Goal: Check status: Check status

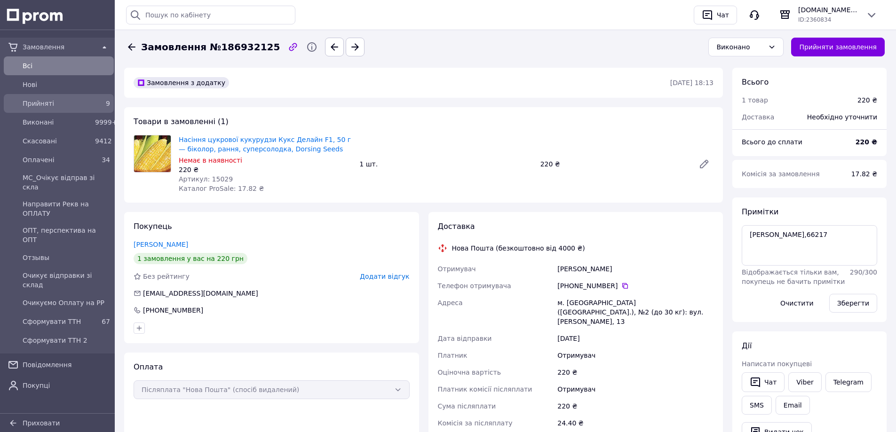
click at [61, 108] on div "Прийняті" at bounding box center [57, 103] width 72 height 13
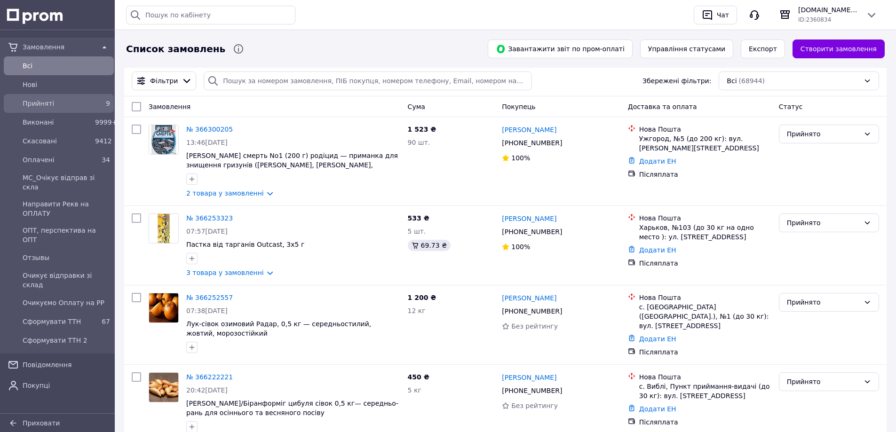
click at [62, 107] on span "Прийняті" at bounding box center [57, 103] width 69 height 9
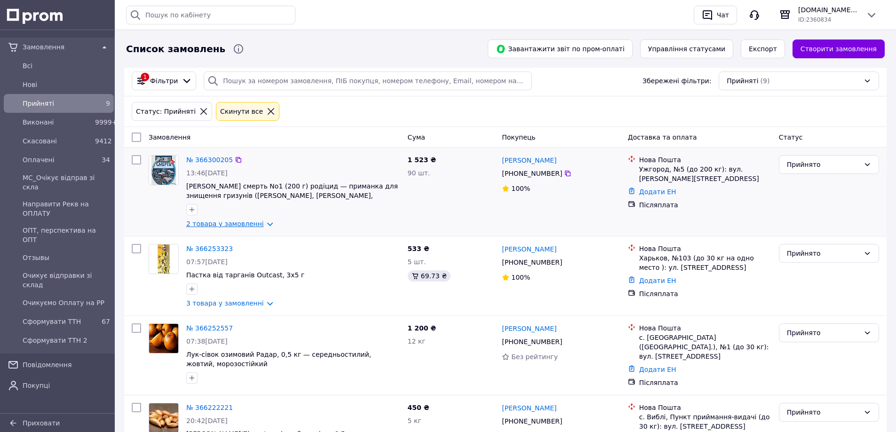
click at [228, 225] on link "2 товара у замовленні" at bounding box center [225, 224] width 78 height 8
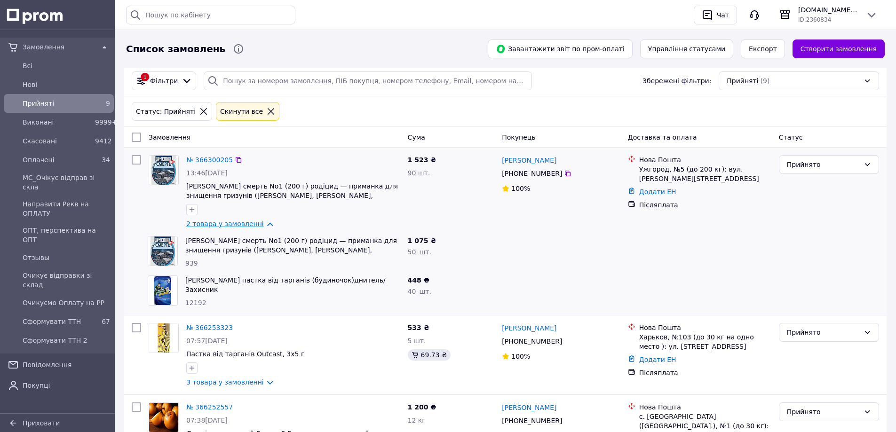
click at [228, 225] on link "2 товара у замовленні" at bounding box center [225, 224] width 78 height 8
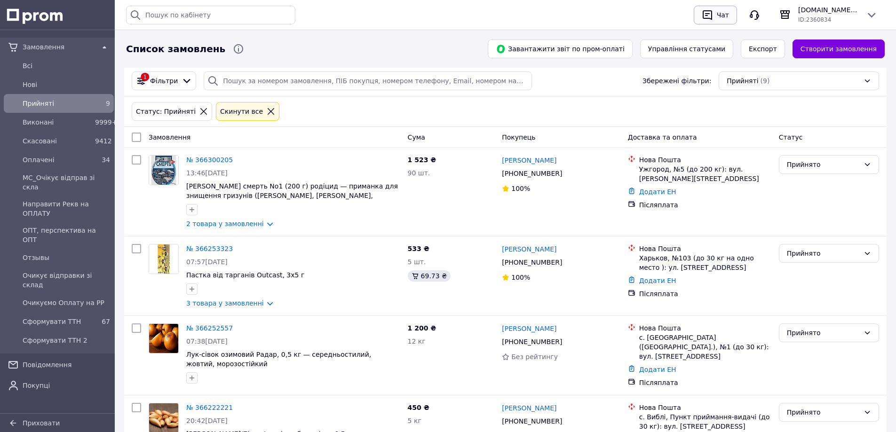
click at [728, 13] on div "Чат" at bounding box center [723, 15] width 16 height 14
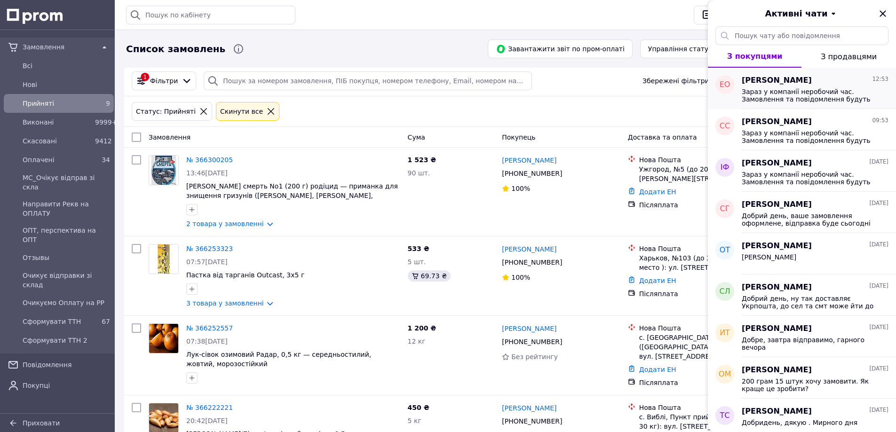
click at [766, 90] on span "Зараз у компанії неробочий час. Замовлення та повідомлення будуть оброблені з 0…" at bounding box center [808, 95] width 134 height 15
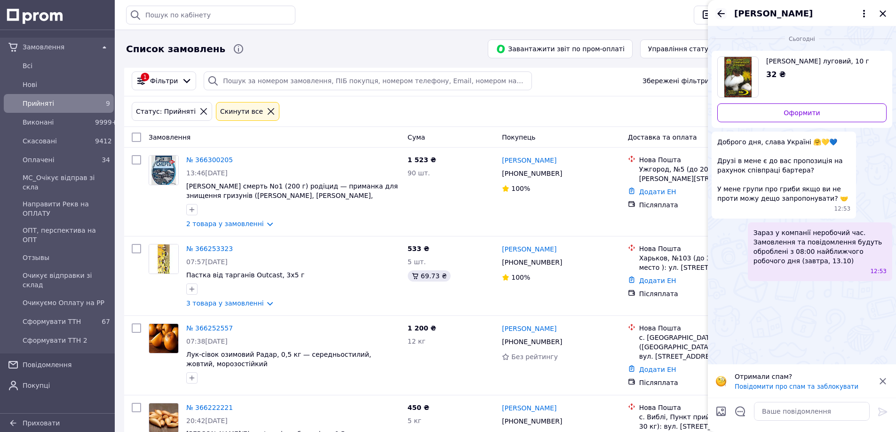
click at [721, 17] on icon "Назад" at bounding box center [720, 13] width 11 height 11
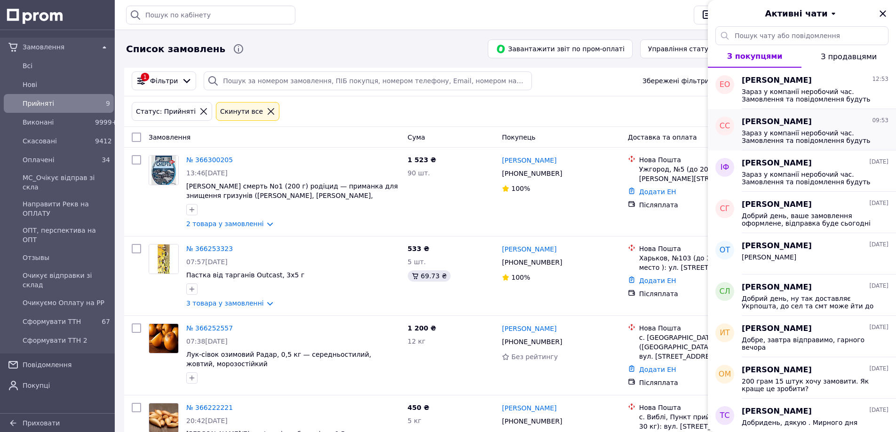
click at [768, 136] on span "Зараз у компанії неробочий час. Замовлення та повідомлення будуть оброблені з 0…" at bounding box center [808, 136] width 134 height 15
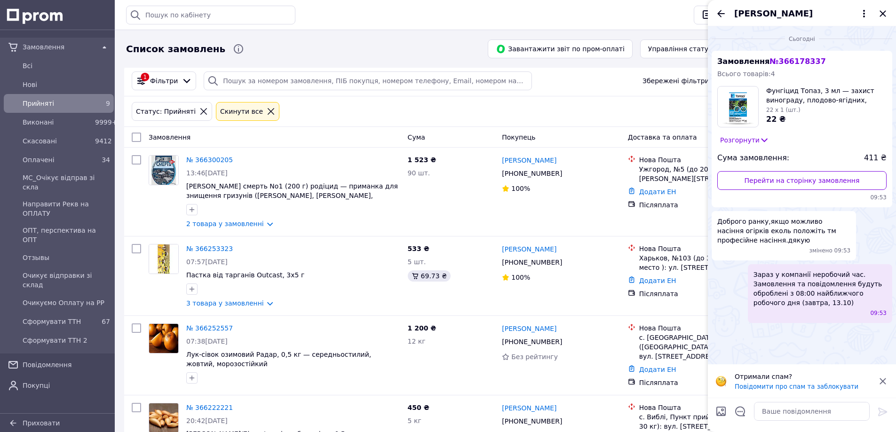
click at [720, 12] on icon "Назад" at bounding box center [720, 13] width 11 height 11
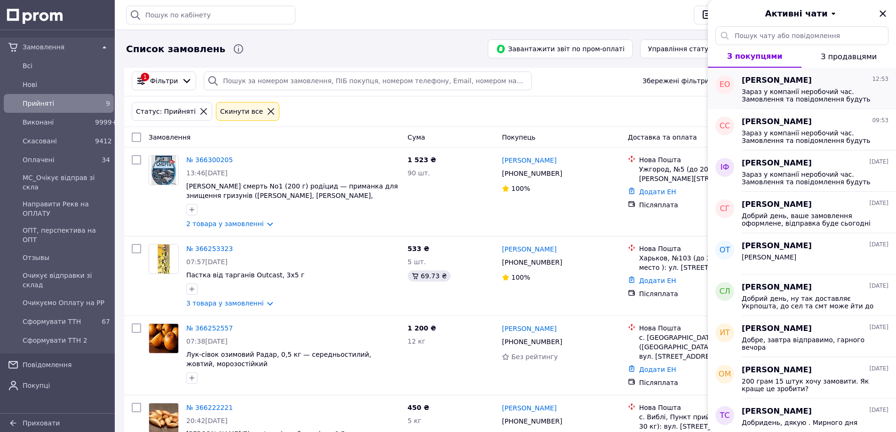
click at [765, 83] on span "[PERSON_NAME]" at bounding box center [776, 80] width 70 height 11
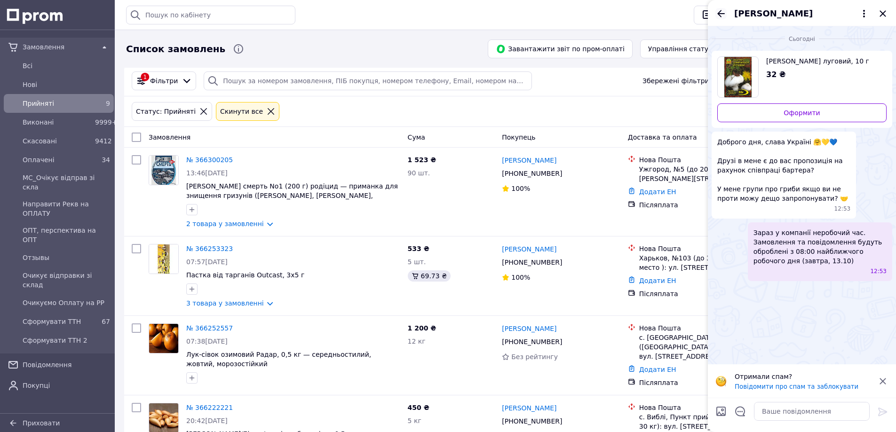
click at [721, 10] on icon "Назад" at bounding box center [720, 13] width 11 height 11
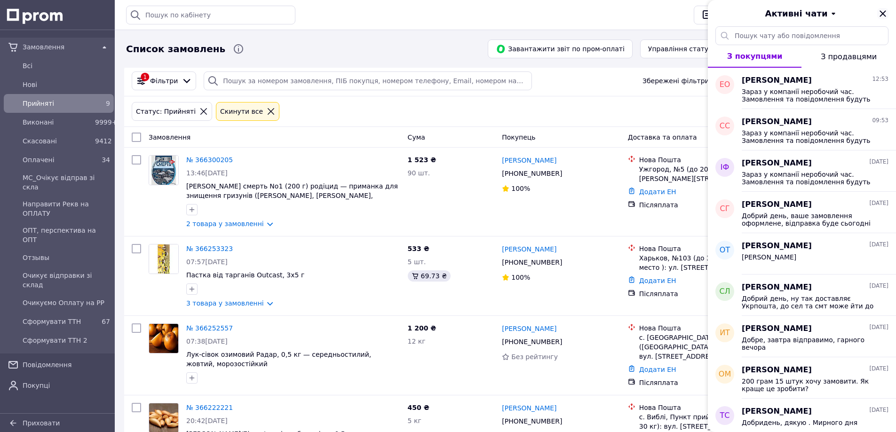
click at [881, 14] on icon "Закрити" at bounding box center [882, 13] width 11 height 11
